Goal: Find specific page/section: Find specific page/section

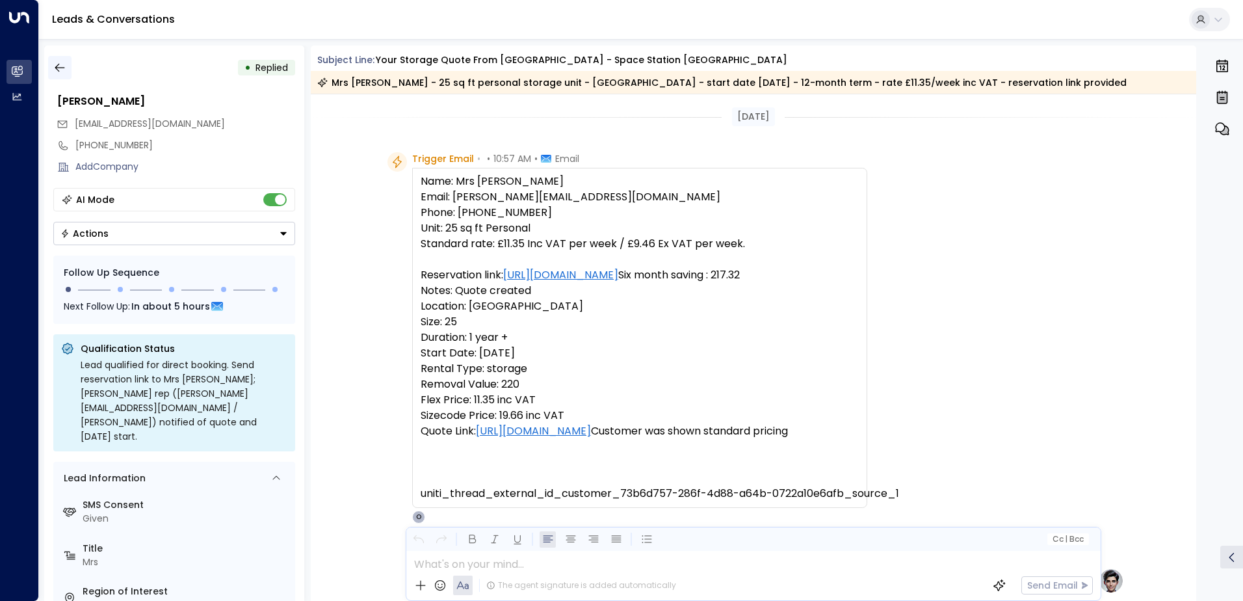
click at [60, 70] on icon "button" at bounding box center [59, 67] width 13 height 13
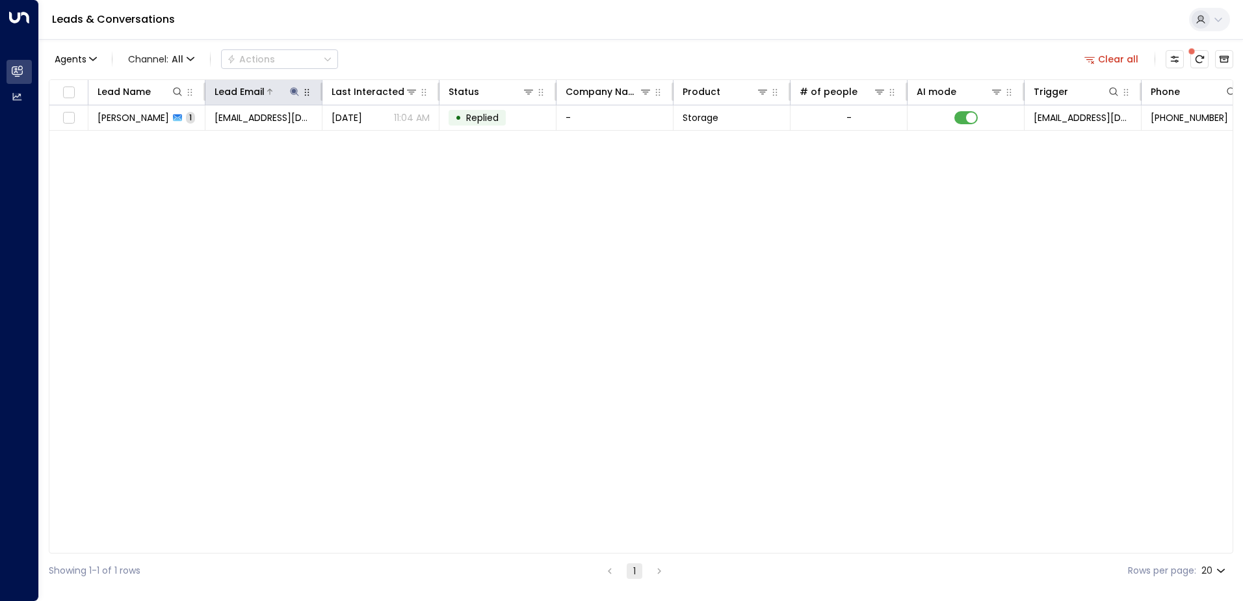
click at [293, 90] on icon at bounding box center [294, 91] width 8 height 8
click at [376, 140] on icon "button" at bounding box center [376, 139] width 8 height 8
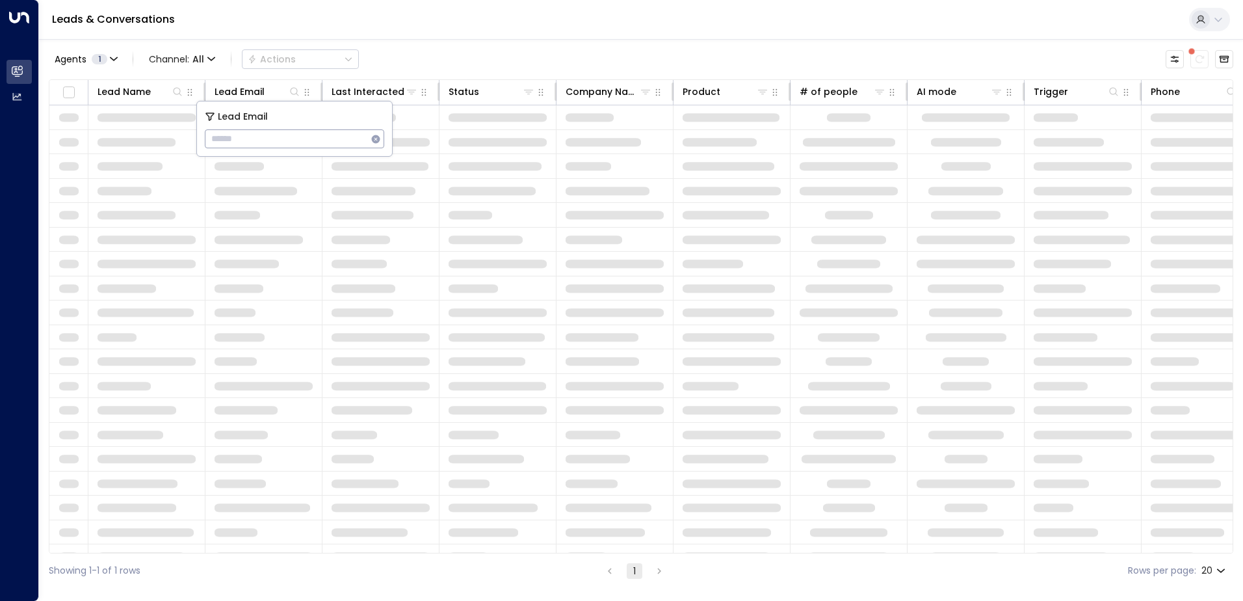
type input "**********"
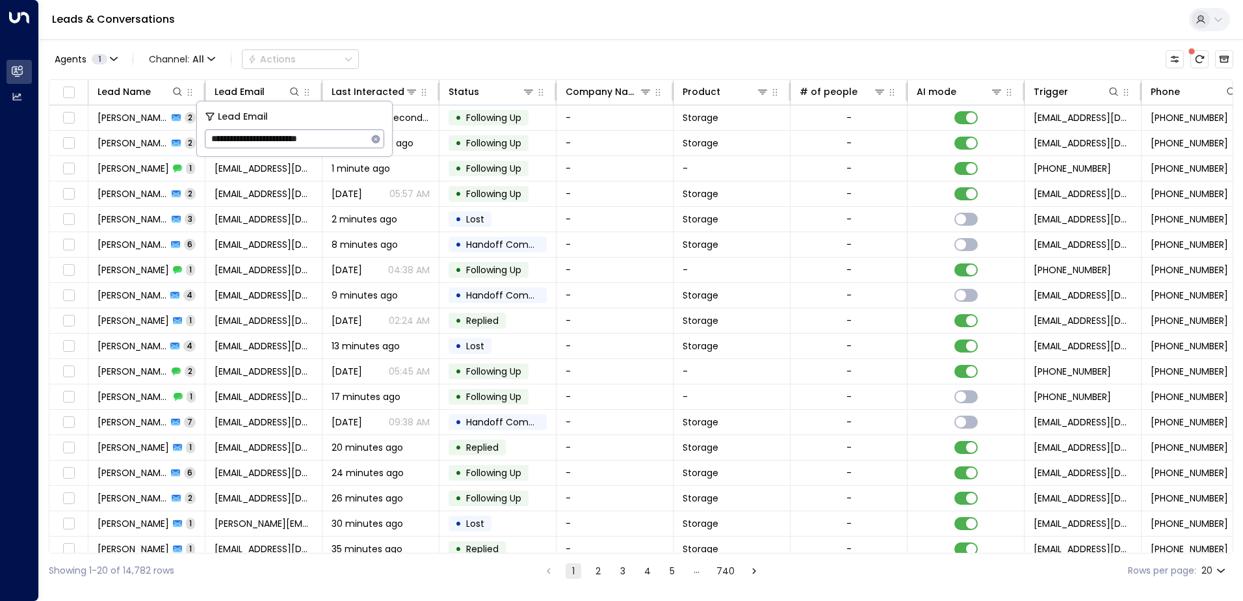
click at [374, 23] on div "Leads & Conversations" at bounding box center [641, 20] width 1204 height 40
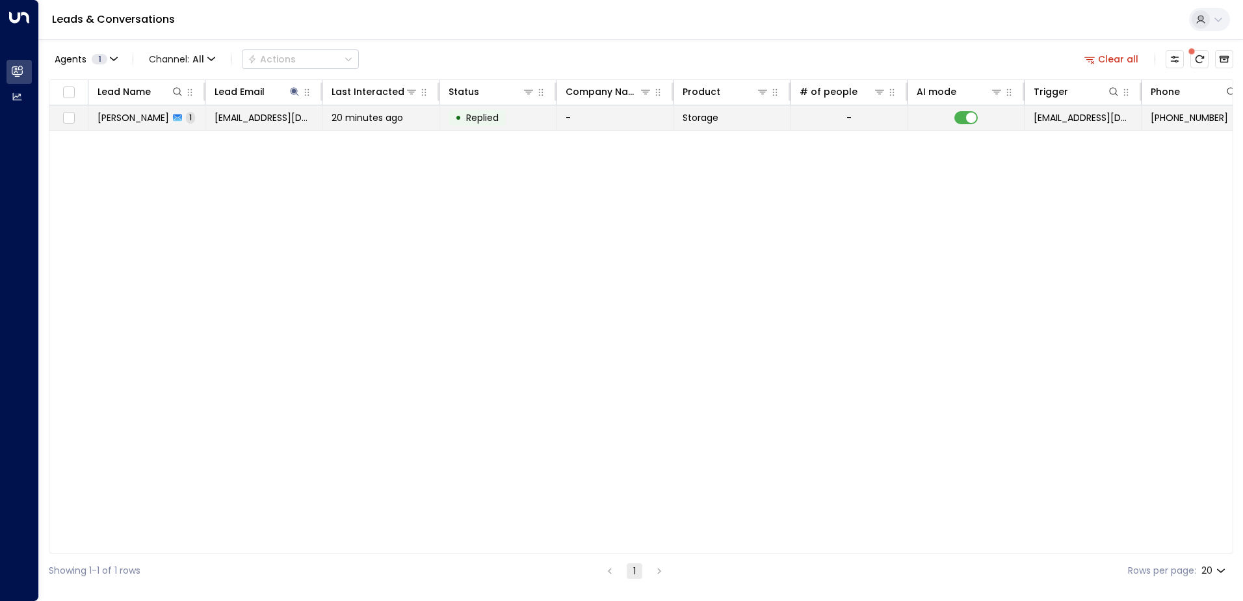
click at [138, 120] on span "[PERSON_NAME]" at bounding box center [132, 117] width 71 height 13
